Goal: Find contact information: Find contact information

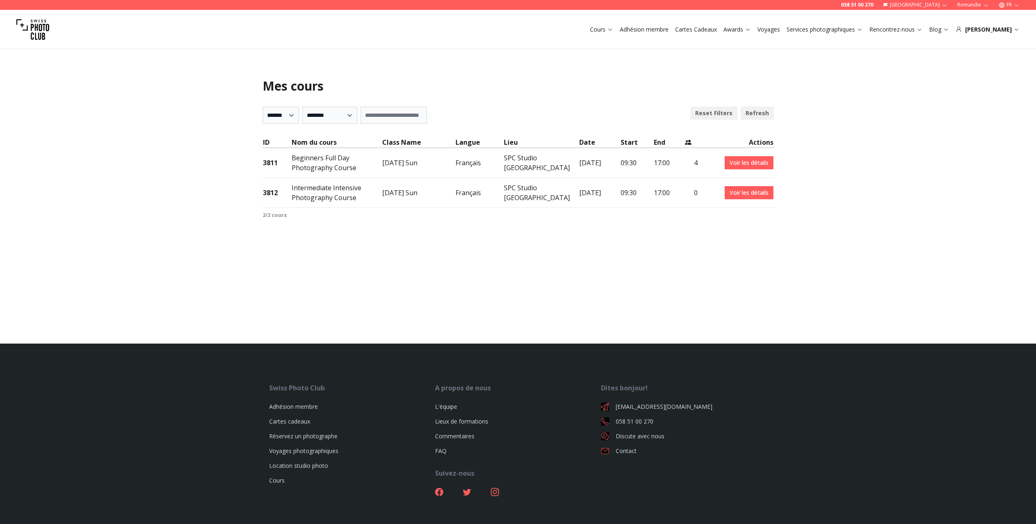
select select "***"
click at [735, 169] on link "Voir les détails" at bounding box center [749, 162] width 49 height 13
click at [741, 169] on link "Voir les détails" at bounding box center [749, 162] width 49 height 13
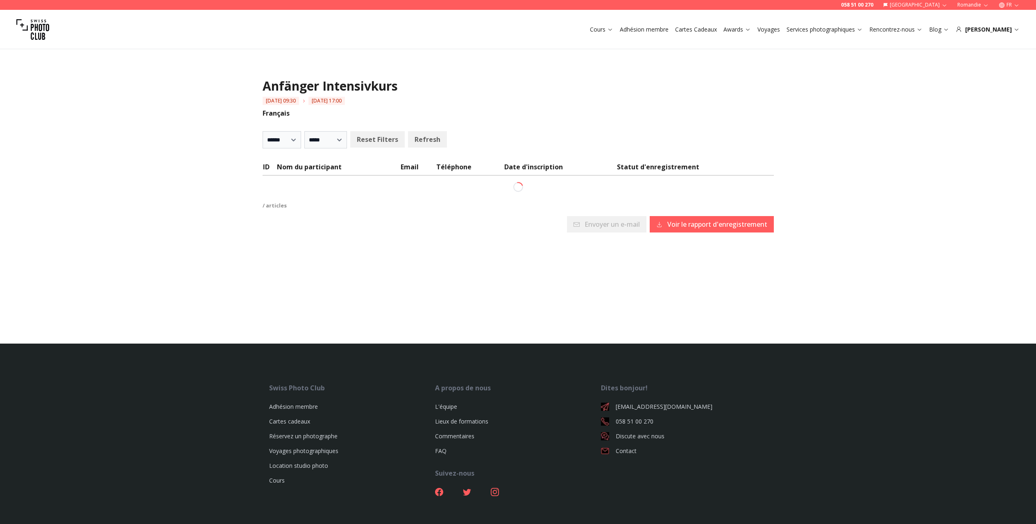
select select
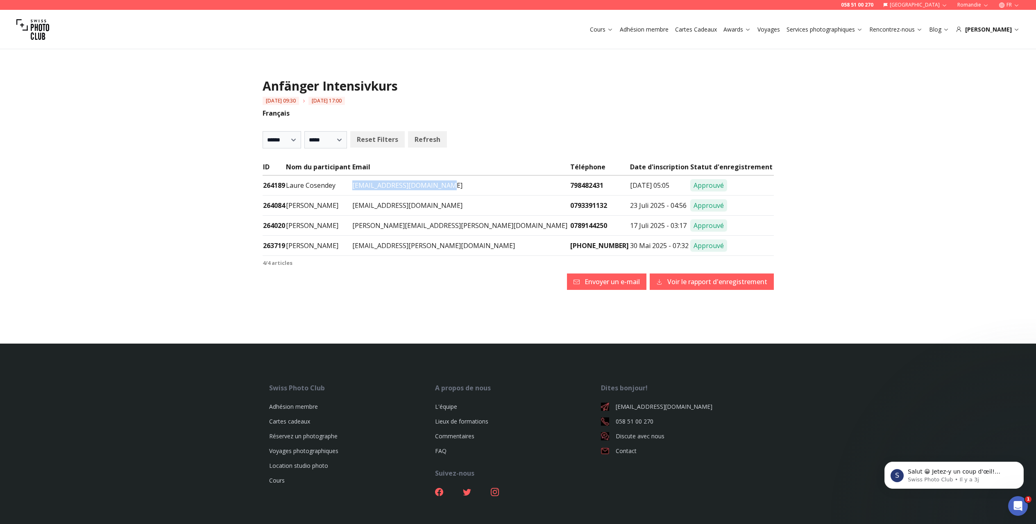
drag, startPoint x: 479, startPoint y: 223, endPoint x: 383, endPoint y: 222, distance: 96.7
click at [383, 195] on tr "264189 Laure Cosendey [EMAIL_ADDRESS][DOMAIN_NAME] 798482431 [DATE] 05:05 Appro…" at bounding box center [518, 185] width 511 height 20
copy tr "[EMAIL_ADDRESS][DOMAIN_NAME]"
drag, startPoint x: 482, startPoint y: 244, endPoint x: 372, endPoint y: 243, distance: 110.2
click at [372, 215] on tr "264084 [PERSON_NAME] [EMAIL_ADDRESS][DOMAIN_NAME] 0793391132 23 Juli 2025 - 04:…" at bounding box center [518, 205] width 511 height 20
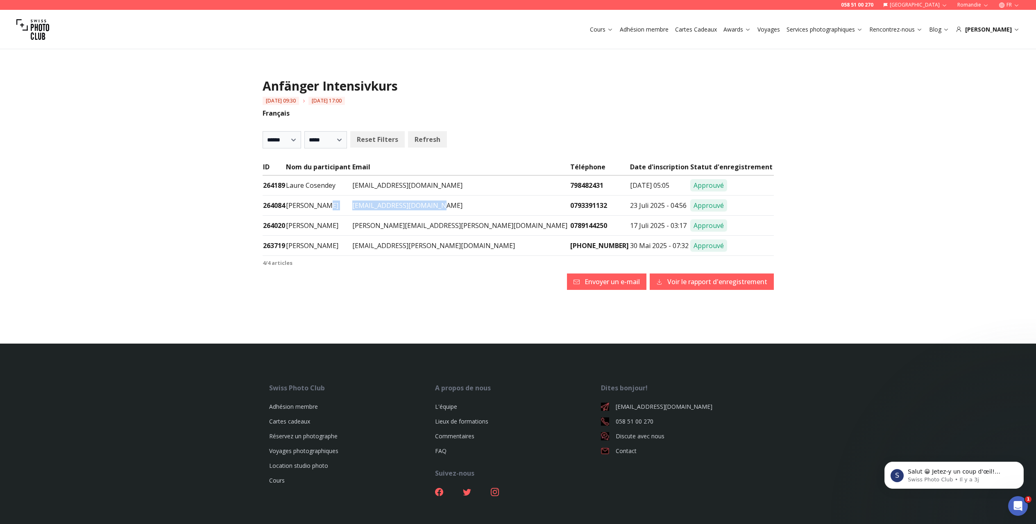
copy tr "[EMAIL_ADDRESS][DOMAIN_NAME]"
drag, startPoint x: 474, startPoint y: 267, endPoint x: 365, endPoint y: 266, distance: 109.4
click at [365, 236] on tr "264020 Joëlle Willemin [EMAIL_ADDRESS][PERSON_NAME][DOMAIN_NAME] 0789144250 17 …" at bounding box center [518, 225] width 511 height 20
copy tr "Joëlle Willemin [EMAIL_ADDRESS][PERSON_NAME][DOMAIN_NAME]"
drag, startPoint x: 482, startPoint y: 289, endPoint x: 374, endPoint y: 290, distance: 107.3
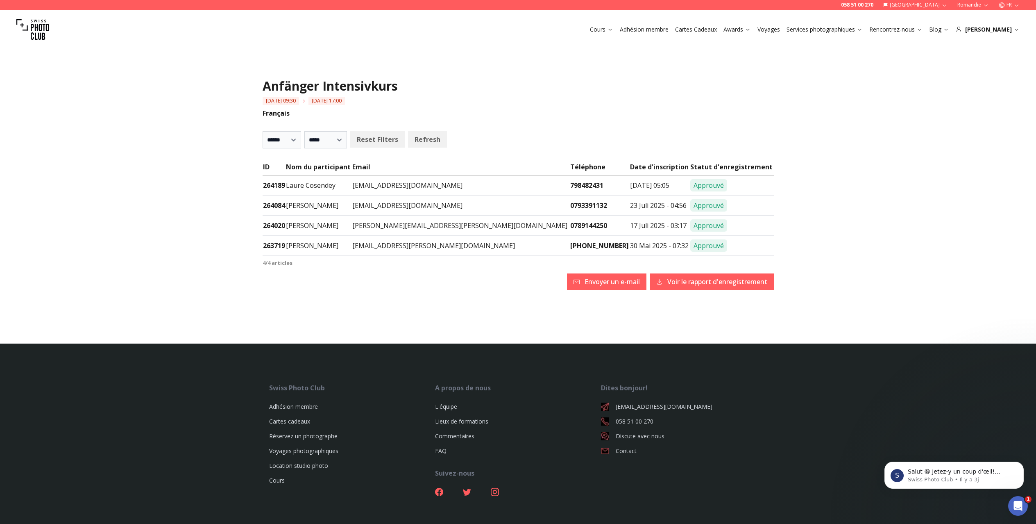
click at [374, 256] on tr "263719 [PERSON_NAME] [PERSON_NAME][EMAIL_ADDRESS][PERSON_NAME][DOMAIN_NAME] [PH…" at bounding box center [518, 246] width 511 height 20
copy tr "[EMAIL_ADDRESS][PERSON_NAME][DOMAIN_NAME]"
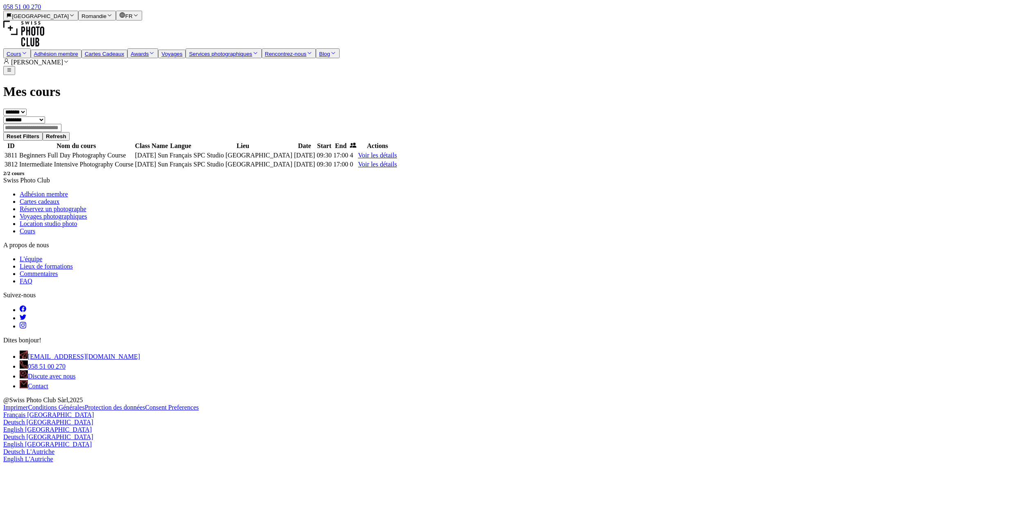
select select "***"
